Goal: Navigation & Orientation: Find specific page/section

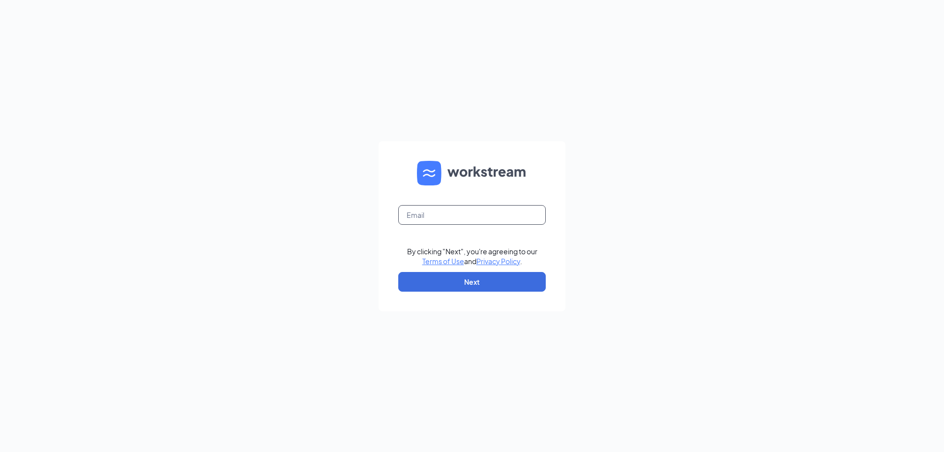
click at [498, 212] on input "text" at bounding box center [471, 215] width 147 height 20
type input "[EMAIL_ADDRESS][DOMAIN_NAME]"
click at [497, 280] on button "Next" at bounding box center [471, 282] width 147 height 20
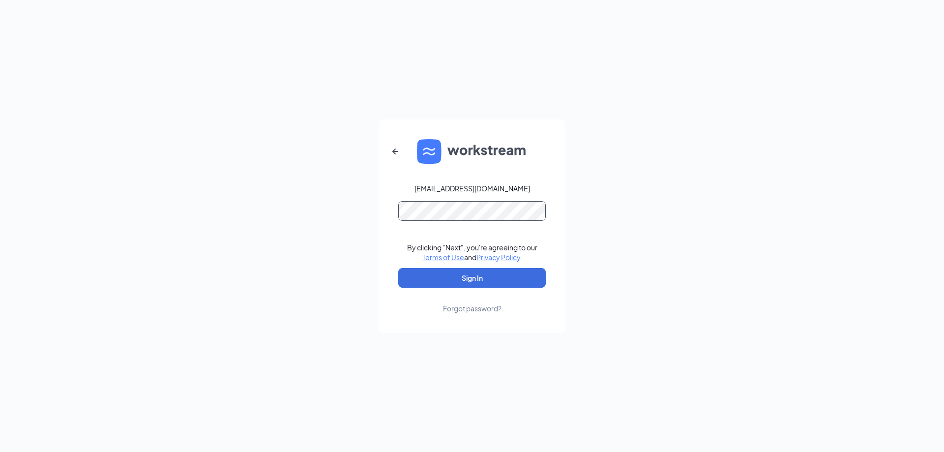
click at [398, 268] on button "Sign In" at bounding box center [471, 278] width 147 height 20
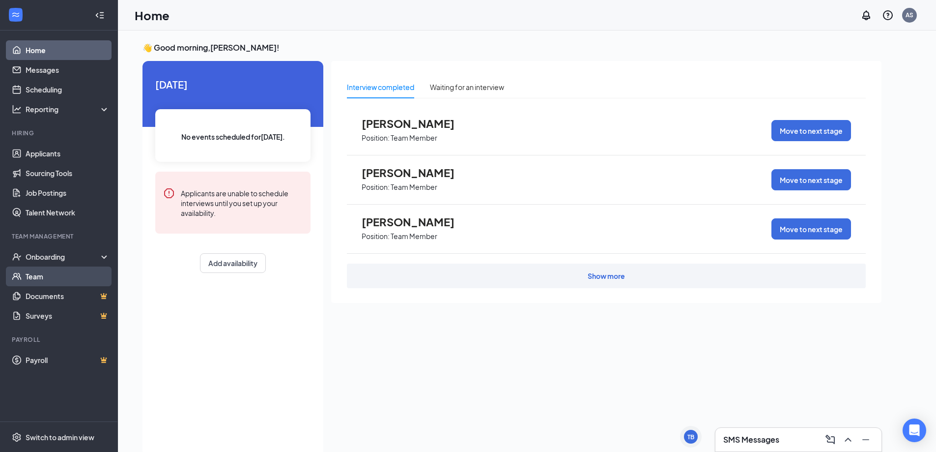
click at [35, 279] on link "Team" at bounding box center [68, 276] width 84 height 20
